Goal: Check status: Check status

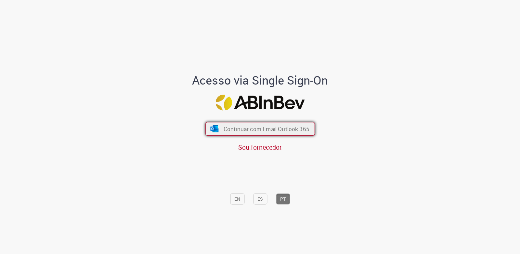
click at [263, 127] on span "Continuar com Email Outlook 365" at bounding box center [266, 128] width 86 height 7
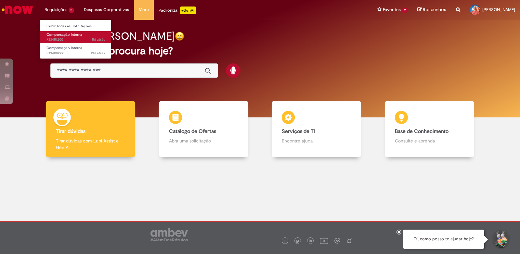
click at [63, 38] on span "5d atrás 5 dias atrás R13451200" at bounding box center [75, 39] width 58 height 5
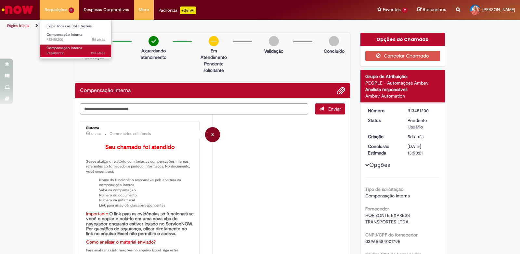
click at [63, 46] on span "Compensação Interna" at bounding box center [64, 47] width 36 height 5
click at [56, 49] on span "Compensação Interna" at bounding box center [64, 47] width 36 height 5
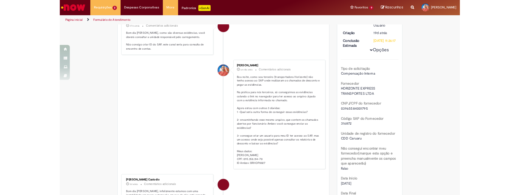
scroll to position [67, 0]
